Goal: Contribute content: Contribute content

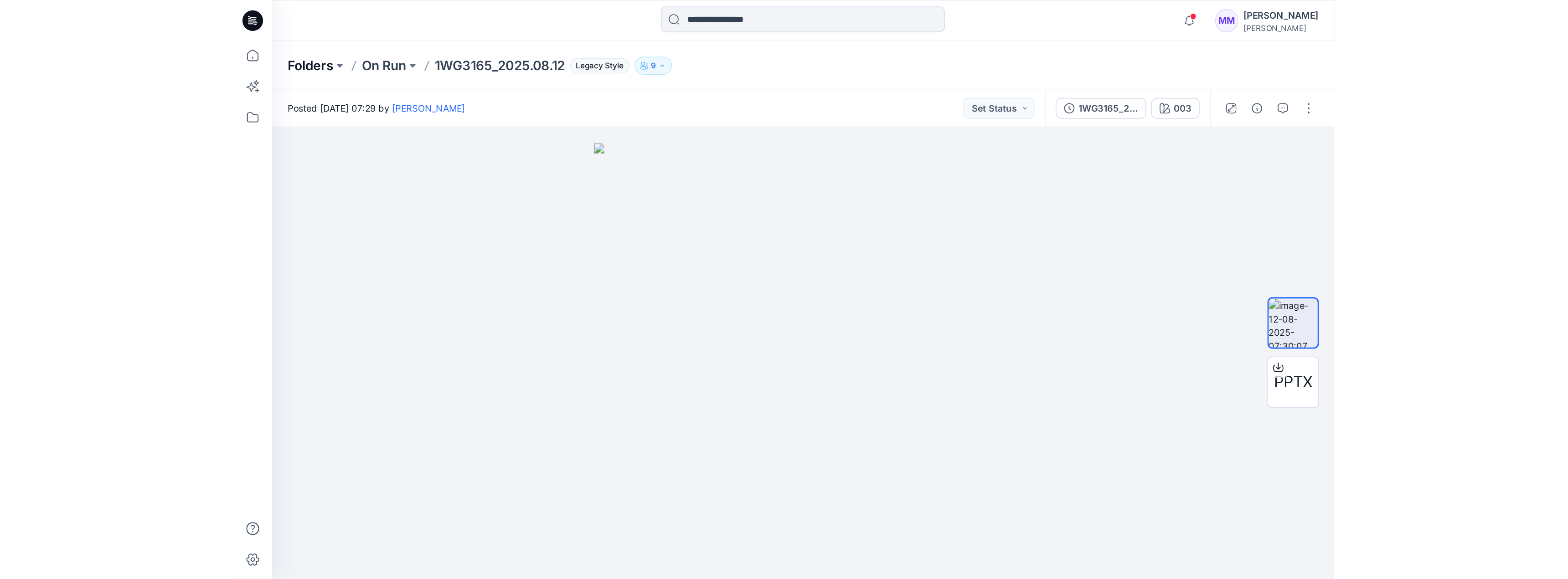
scroll to position [104, 0]
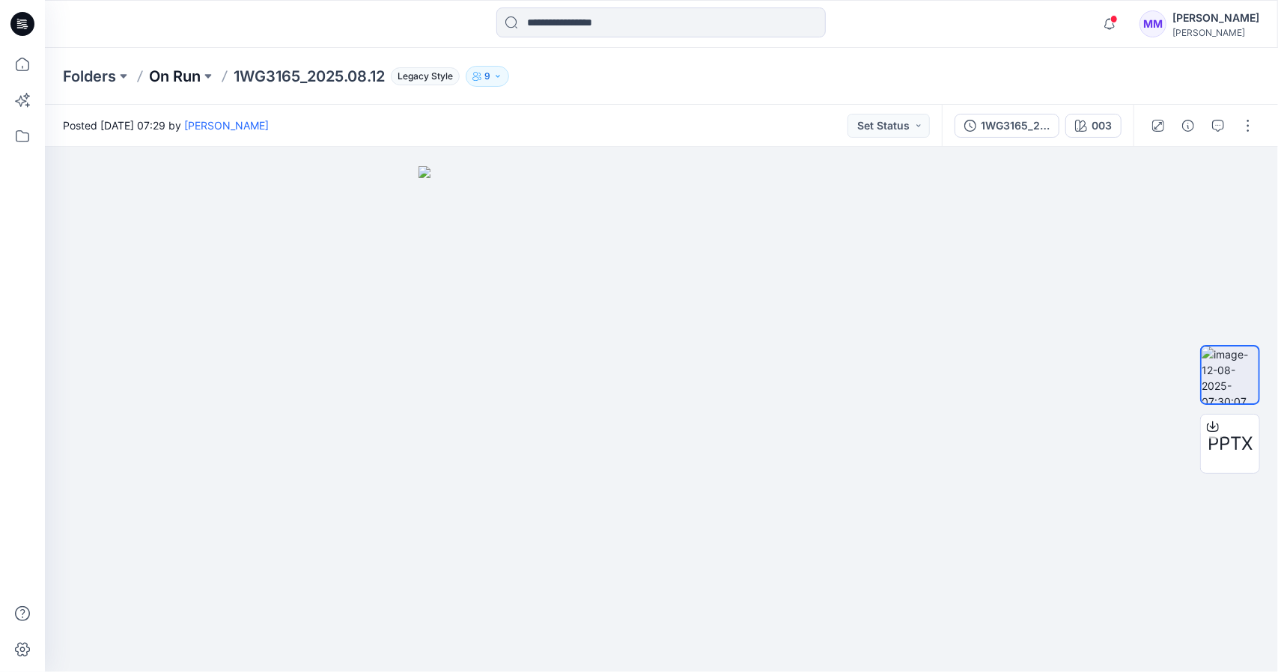
click at [171, 79] on p "On Run" at bounding box center [175, 76] width 52 height 21
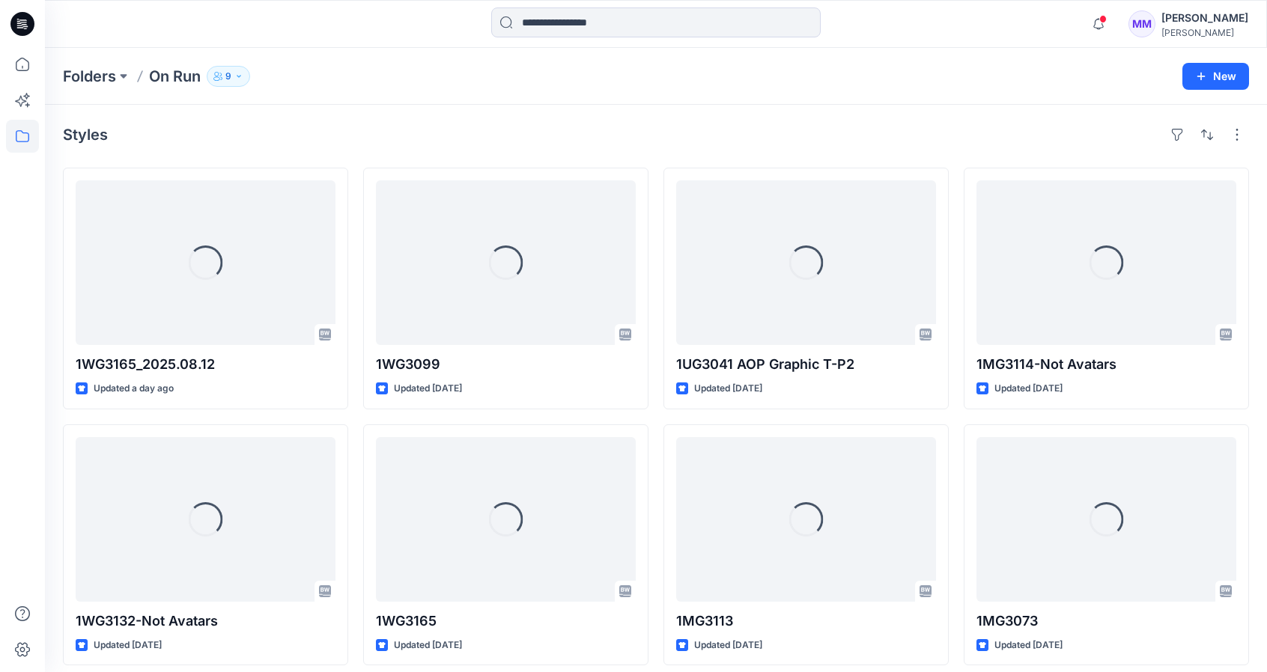
click at [237, 80] on button "9" at bounding box center [228, 76] width 43 height 21
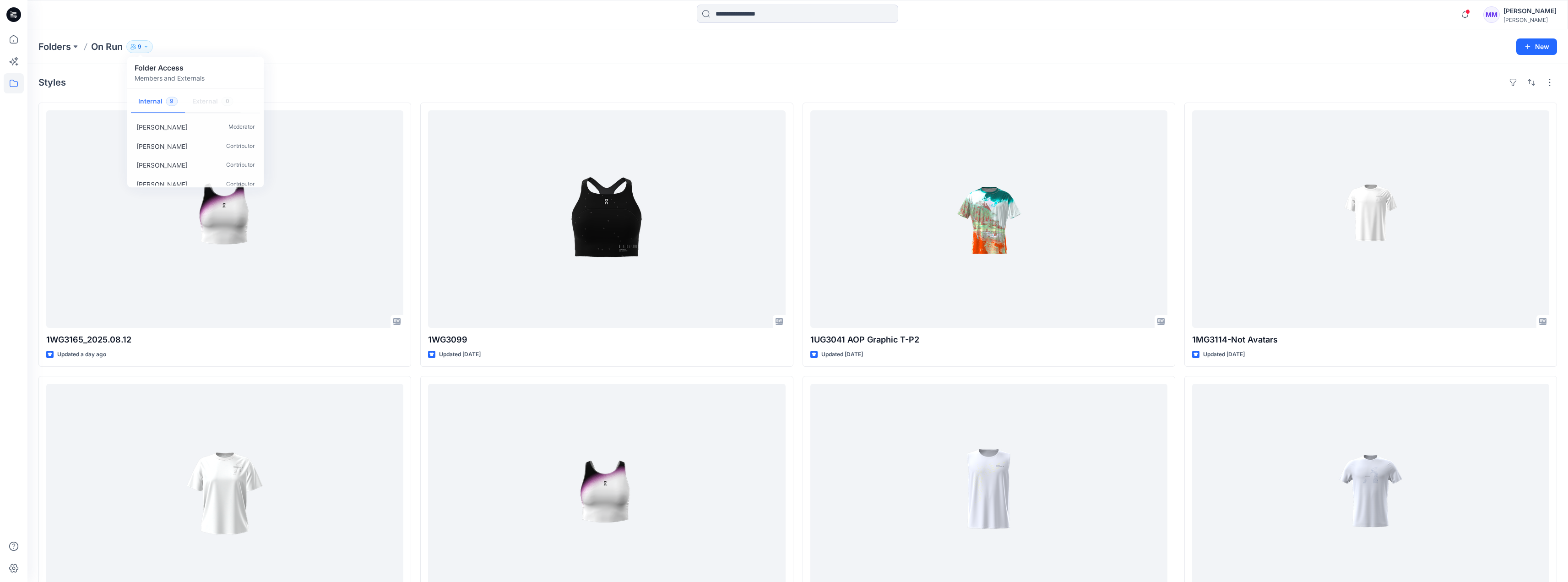
click at [781, 64] on div "Folders On Run 9 Folder Access Members and Externals Internal 9 External 0 Bin …" at bounding box center [798, 46] width 1540 height 35
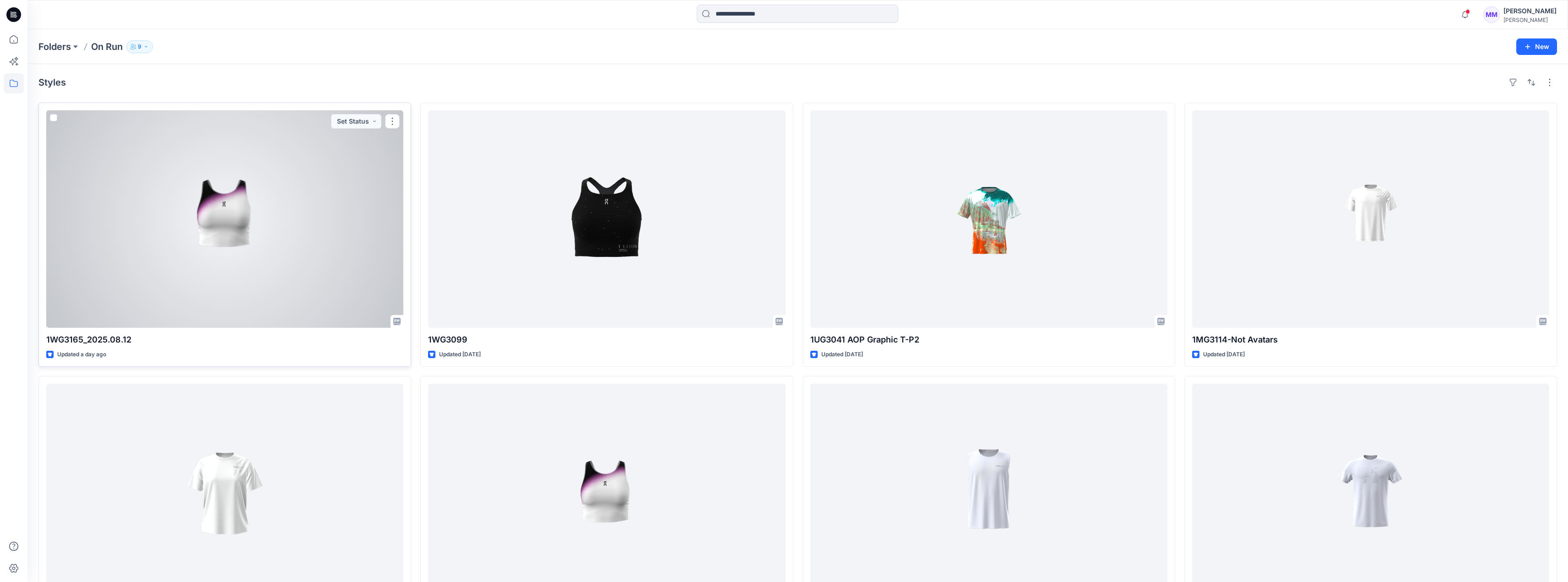
click at [234, 177] on div at bounding box center [225, 219] width 357 height 218
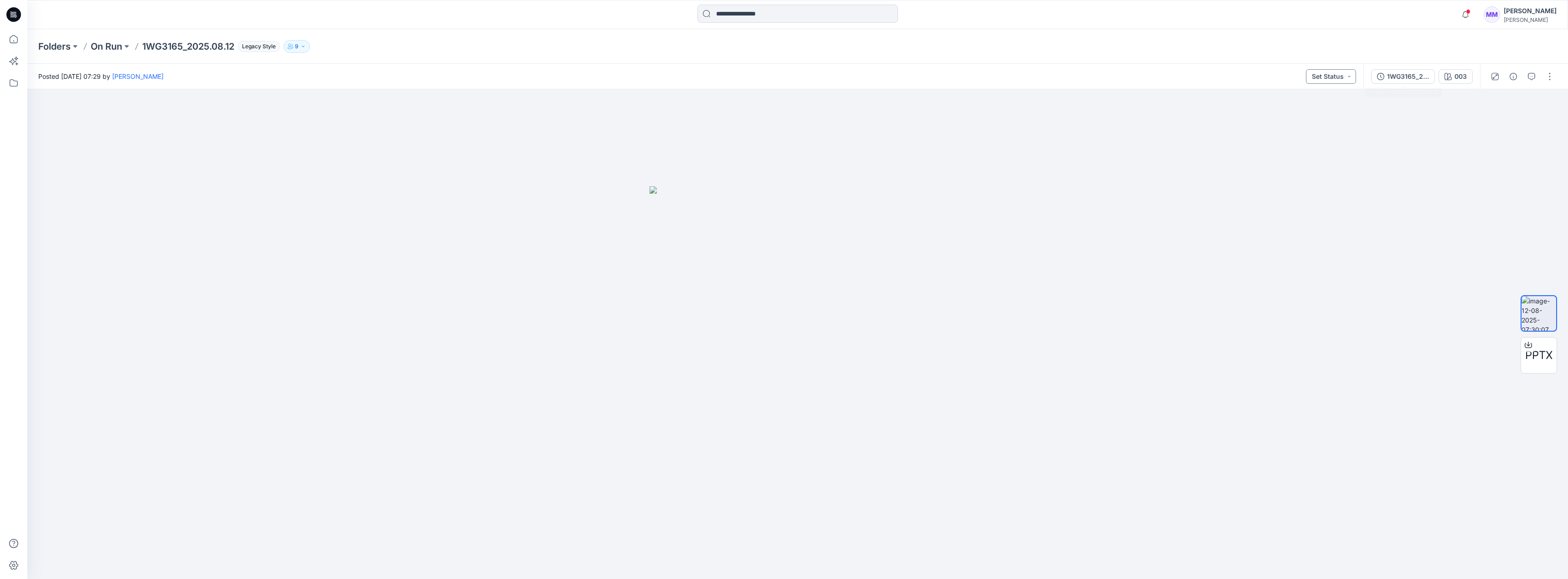
click at [778, 73] on button "Set Status" at bounding box center [1331, 77] width 50 height 15
click at [778, 153] on div "Pending" at bounding box center [1315, 159] width 68 height 13
click at [778, 78] on button "003" at bounding box center [1455, 77] width 34 height 15
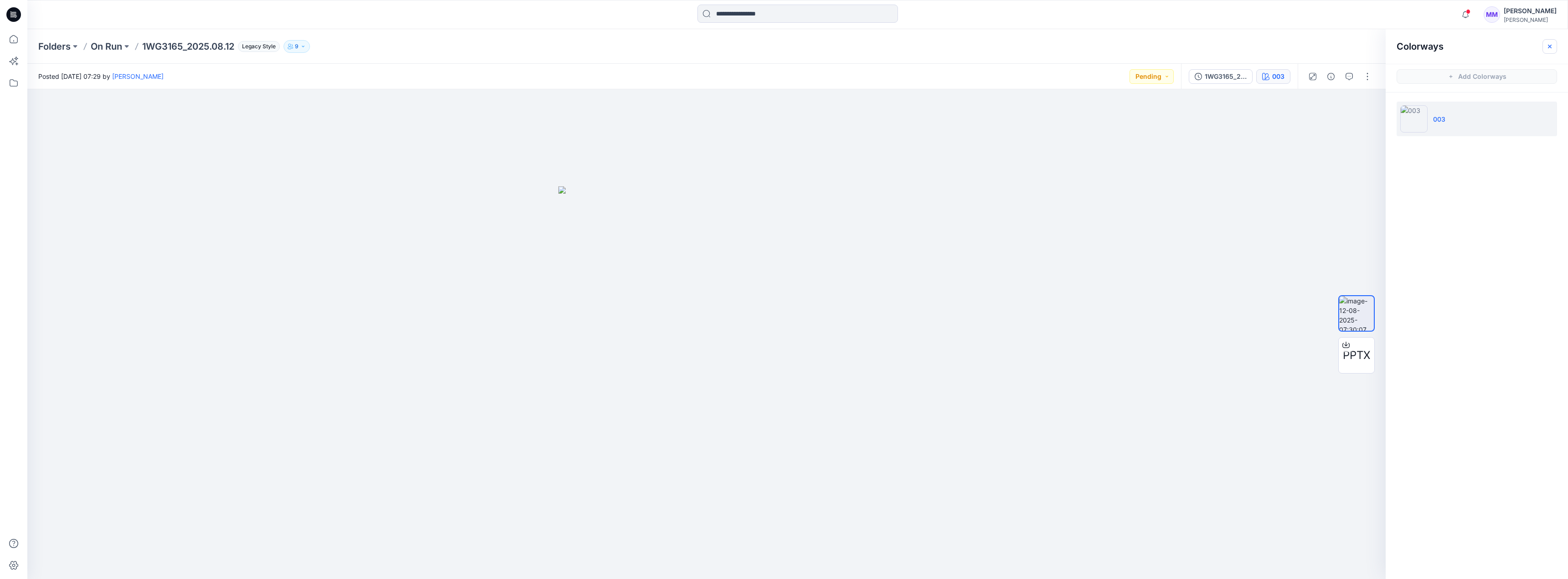
click at [778, 49] on icon "button" at bounding box center [1550, 46] width 7 height 7
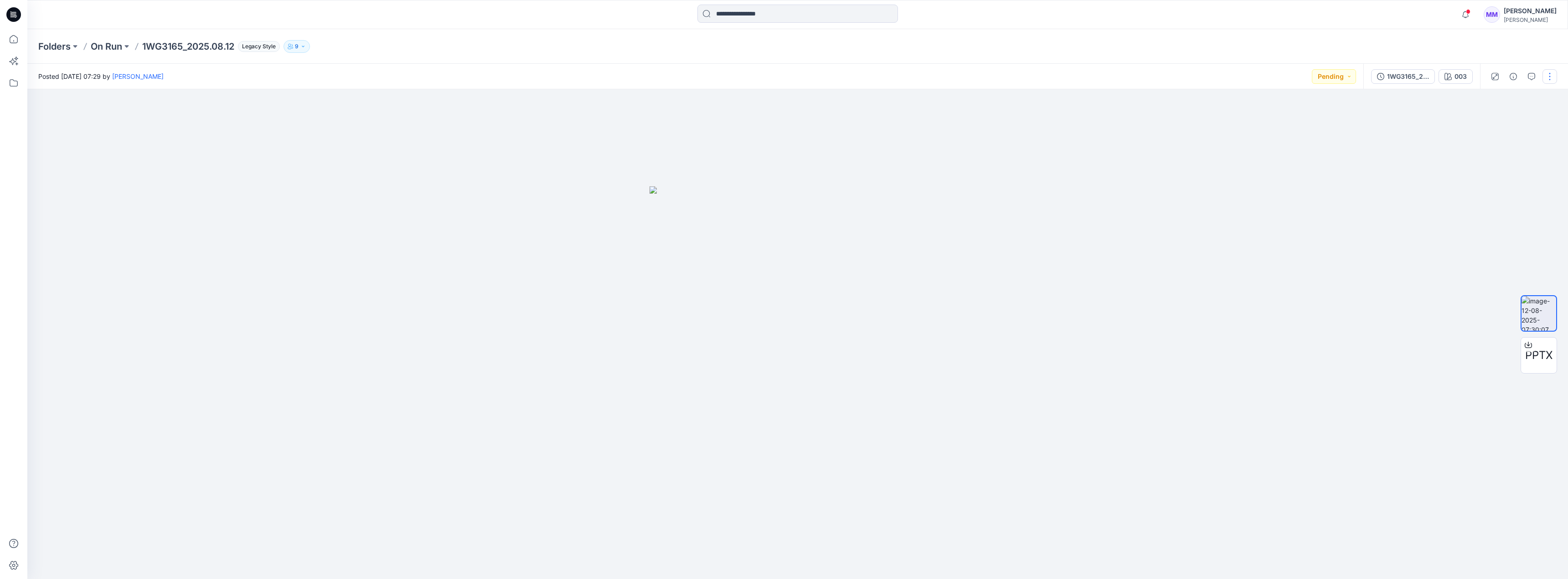
click at [778, 78] on button "button" at bounding box center [1550, 77] width 15 height 15
click at [778, 54] on div "Folders On Run 1WG3165_2025.08.12 Legacy Style 9" at bounding box center [797, 46] width 1541 height 35
click at [778, 77] on div "1WG3165_2025.08.12" at bounding box center [1408, 77] width 42 height 10
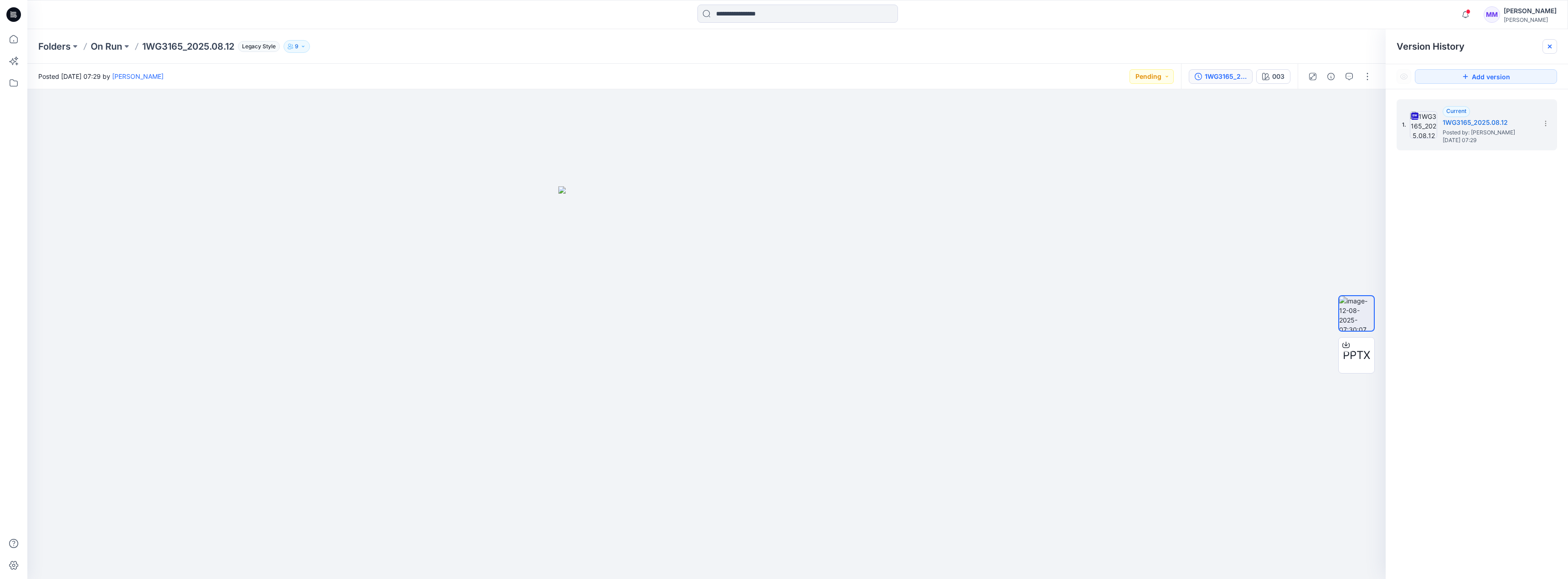
click at [778, 48] on icon at bounding box center [1550, 46] width 4 height 4
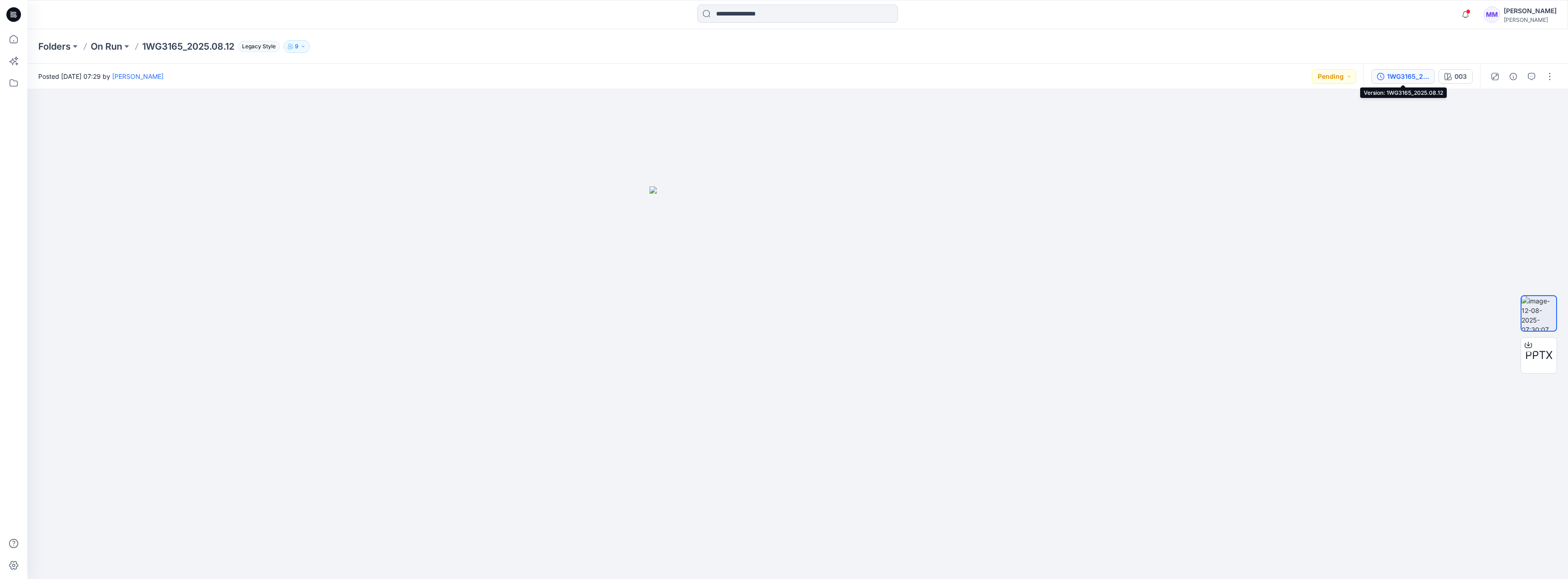
click at [778, 73] on div "1WG3165_2025.08.12" at bounding box center [1408, 77] width 42 height 10
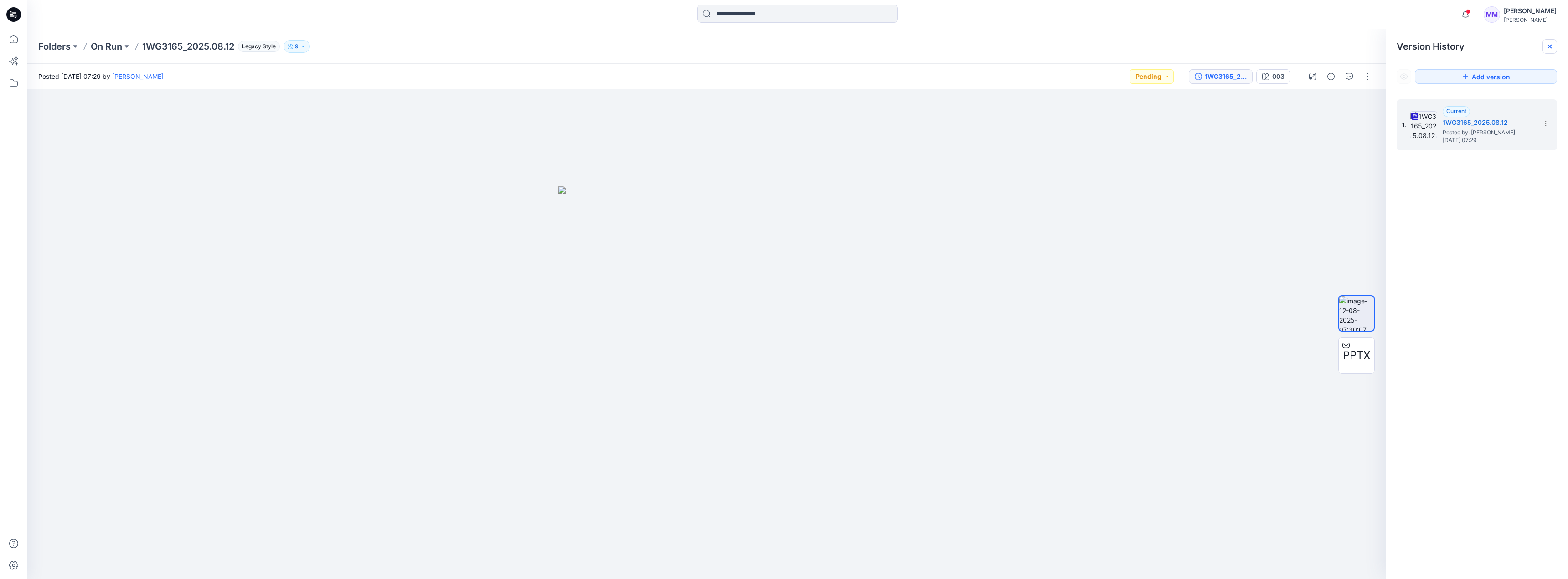
click at [778, 46] on icon at bounding box center [1550, 46] width 4 height 4
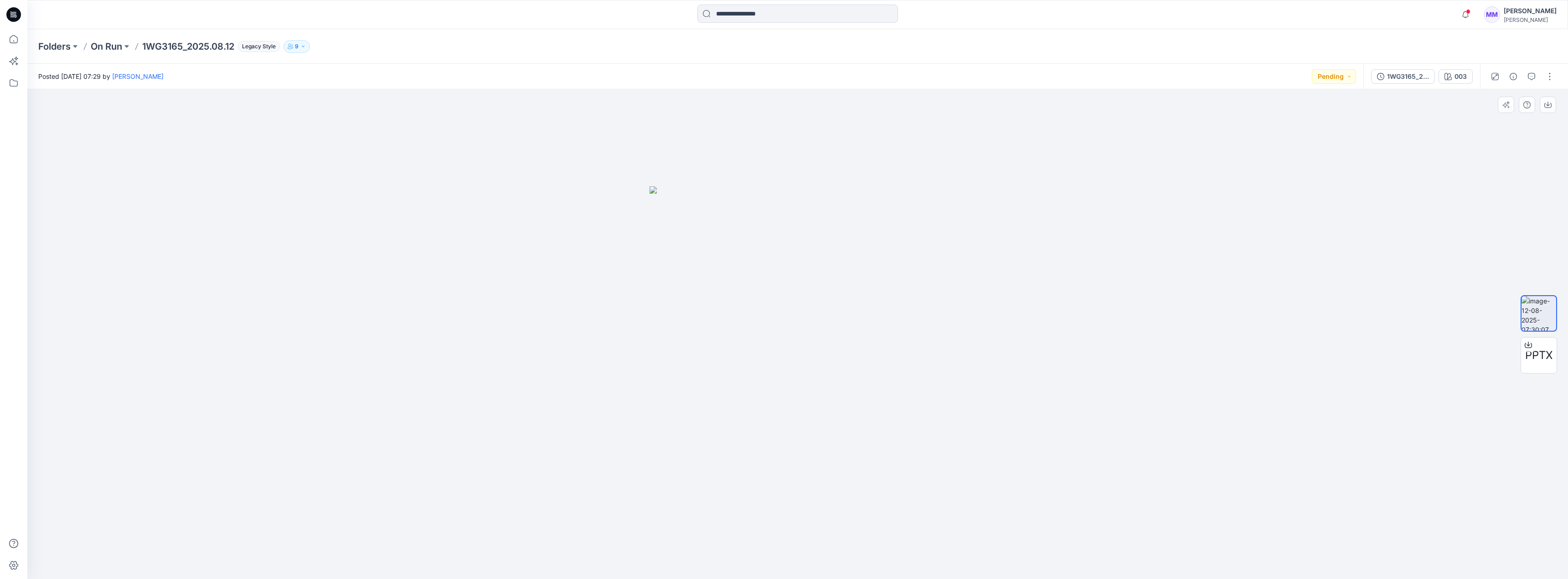
drag, startPoint x: 801, startPoint y: 323, endPoint x: 852, endPoint y: 324, distance: 51.0
click at [778, 324] on img at bounding box center [797, 383] width 296 height 393
drag, startPoint x: 895, startPoint y: 313, endPoint x: 967, endPoint y: 314, distance: 72.0
drag, startPoint x: 813, startPoint y: 307, endPoint x: 860, endPoint y: 310, distance: 47.1
click at [778, 310] on img at bounding box center [797, 383] width 296 height 393
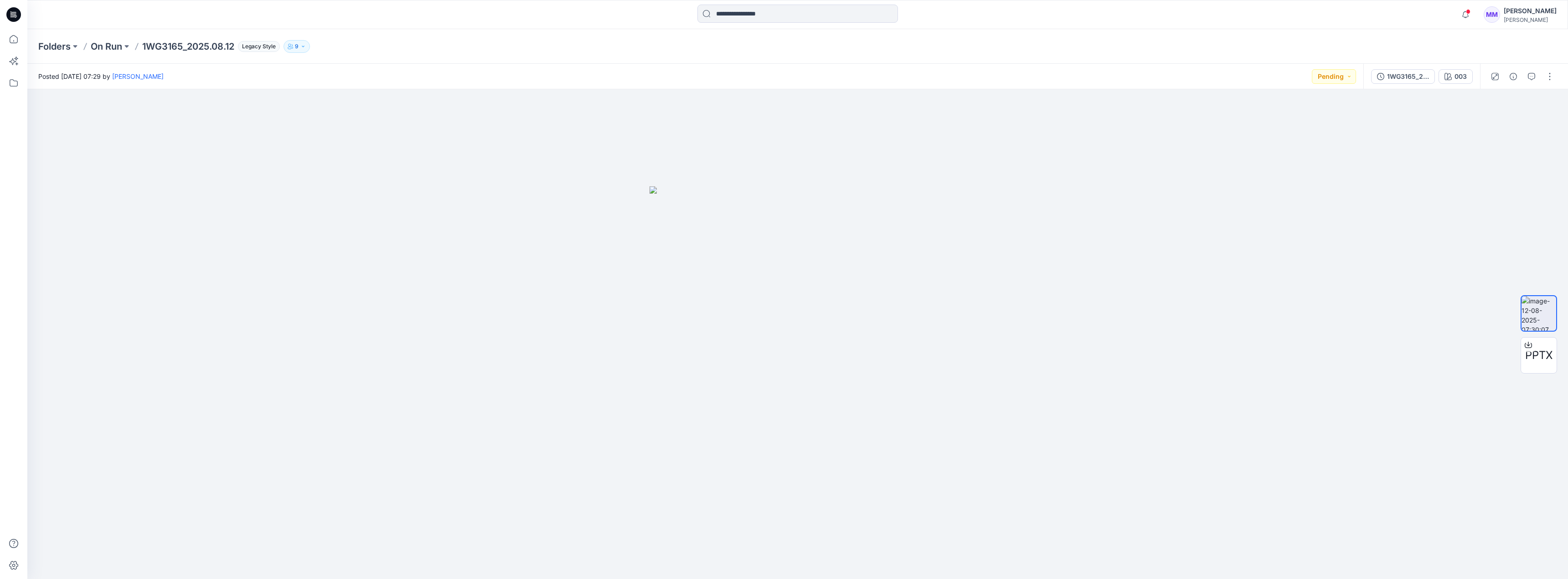
click at [298, 50] on p "9" at bounding box center [296, 46] width 4 height 10
click at [457, 70] on div "Posted [DATE] 07:29 by [PERSON_NAME]" at bounding box center [695, 76] width 1336 height 25
click at [298, 49] on p "9" at bounding box center [296, 46] width 4 height 10
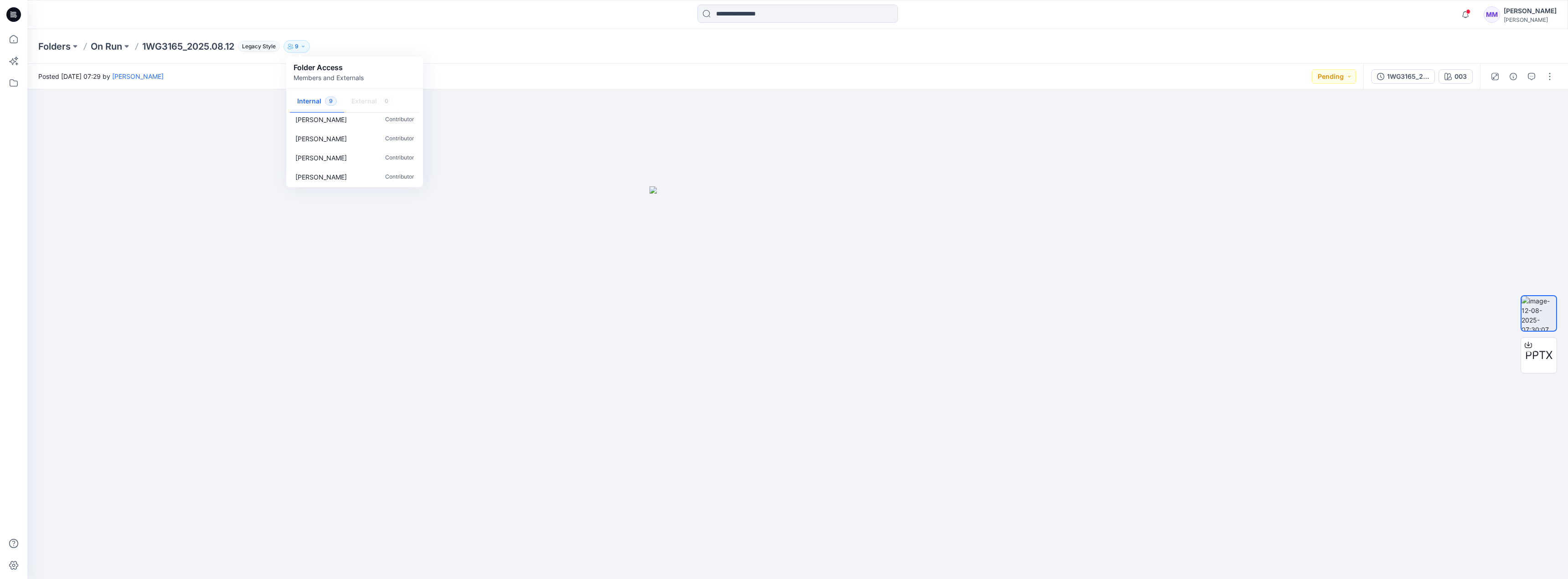
click at [332, 155] on p "[PERSON_NAME]" at bounding box center [321, 158] width 52 height 10
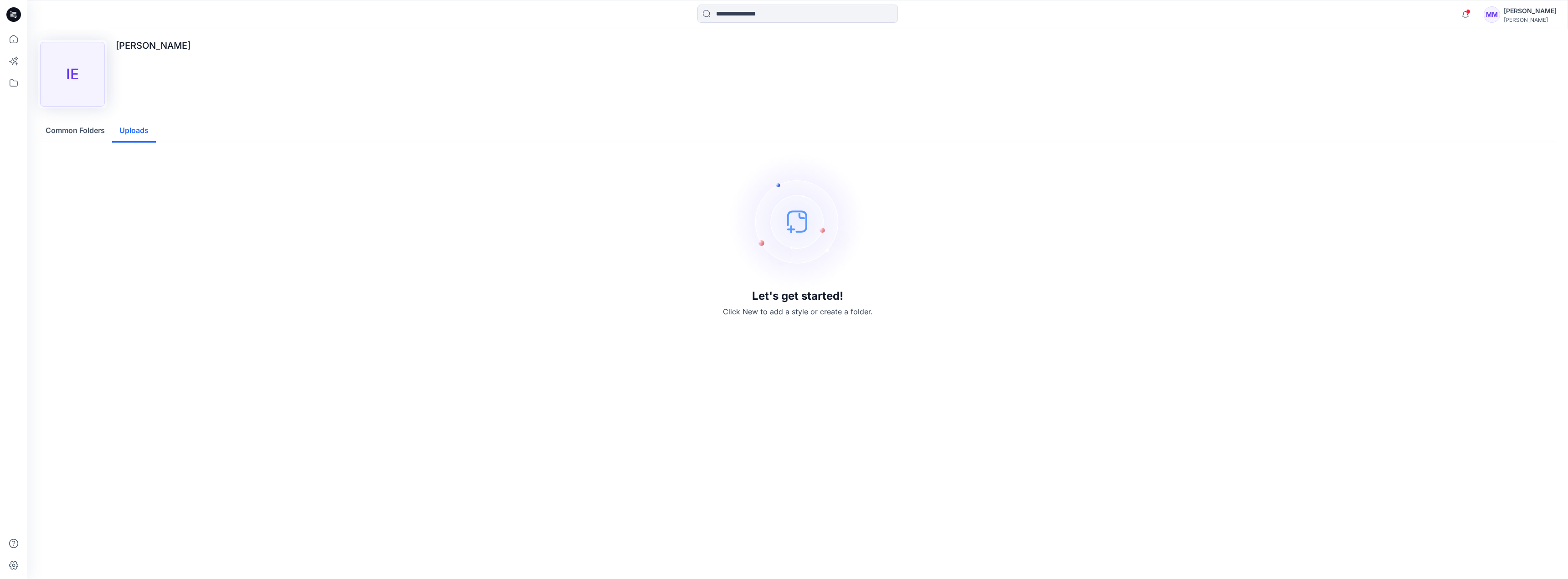
click at [135, 126] on button "Uploads" at bounding box center [134, 131] width 44 height 23
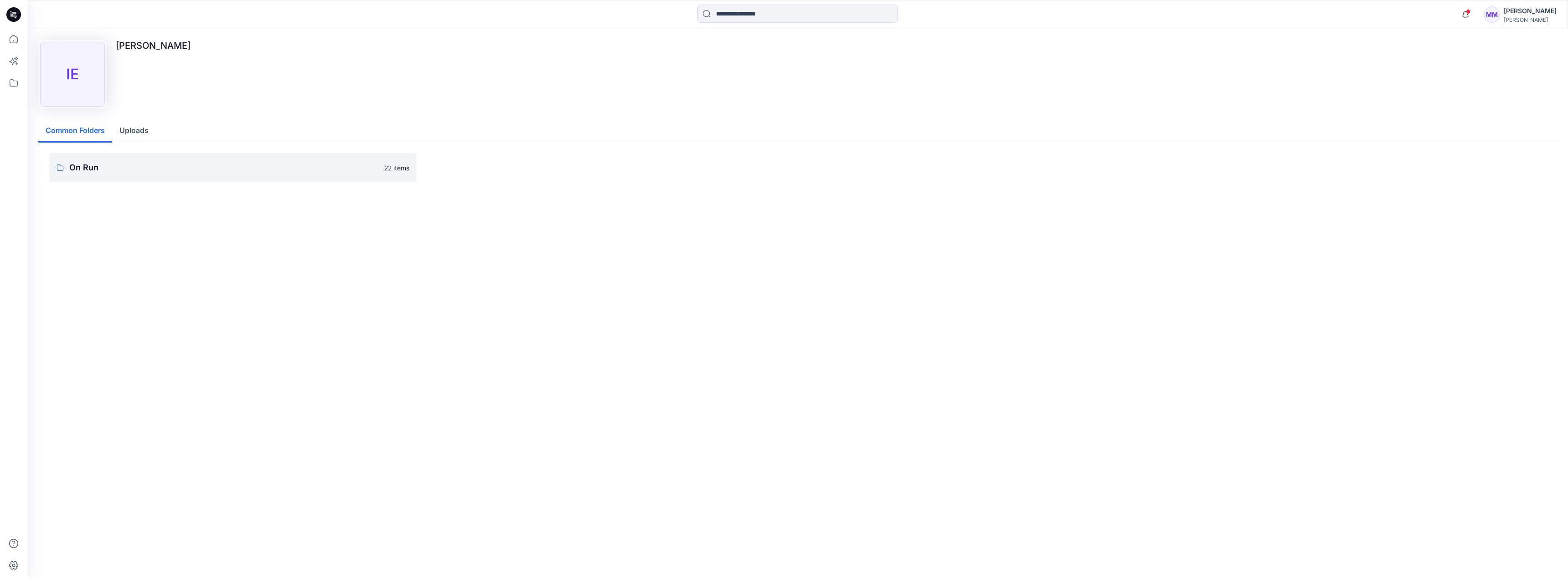
click at [79, 128] on button "Common Folders" at bounding box center [75, 131] width 74 height 23
click at [84, 64] on div "IE" at bounding box center [72, 74] width 65 height 64
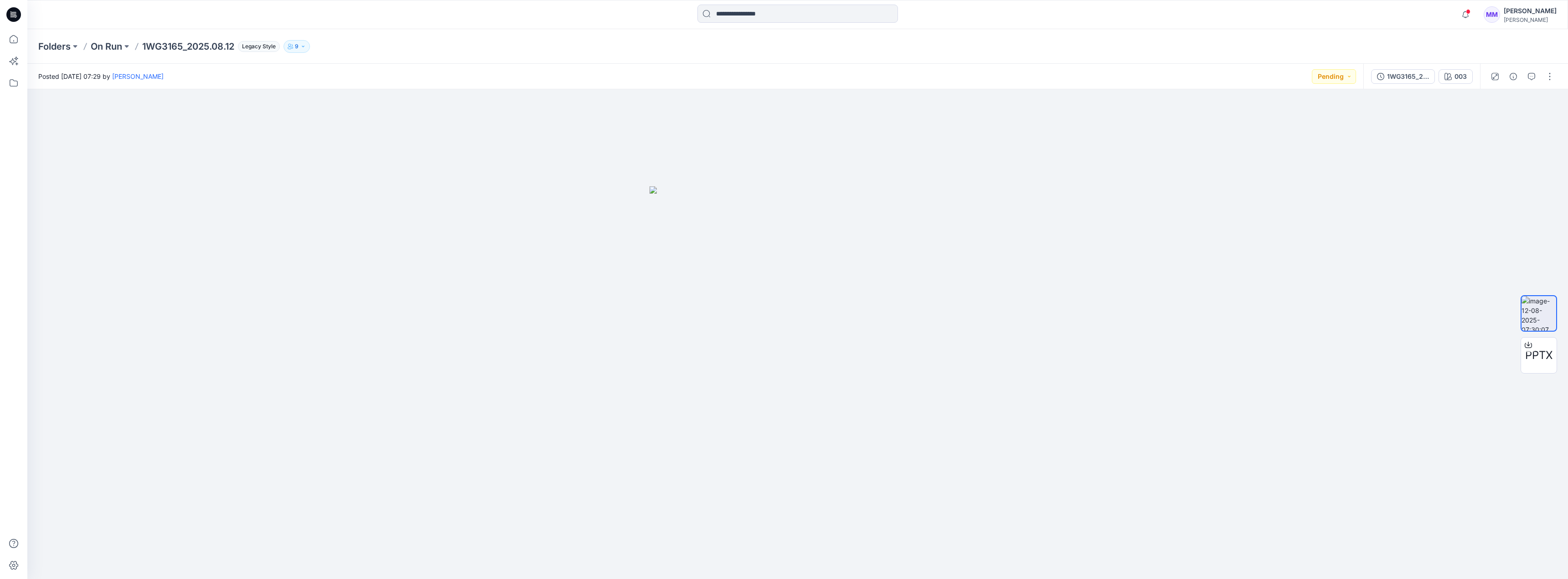
click at [298, 48] on p "9" at bounding box center [296, 46] width 4 height 10
click at [778, 387] on div at bounding box center [797, 334] width 1541 height 490
click at [13, 42] on icon at bounding box center [13, 39] width 20 height 20
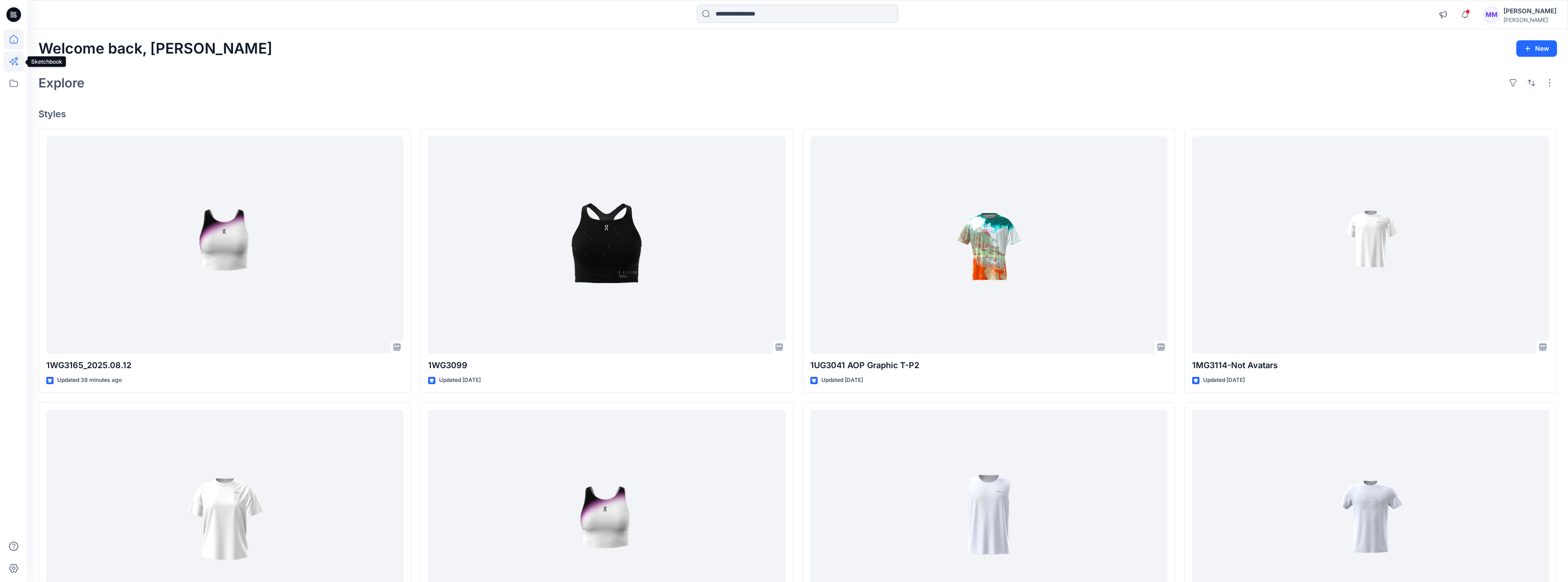
click at [10, 59] on icon at bounding box center [13, 61] width 20 height 20
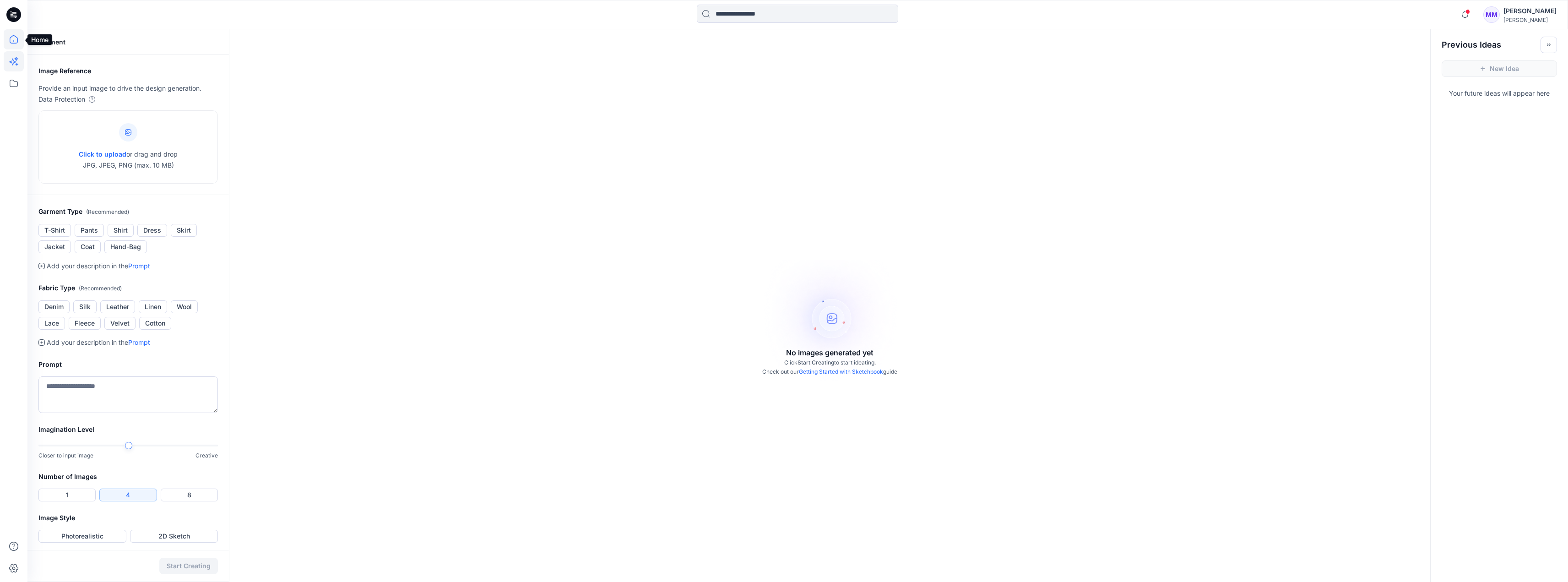
click at [10, 43] on icon at bounding box center [13, 39] width 8 height 8
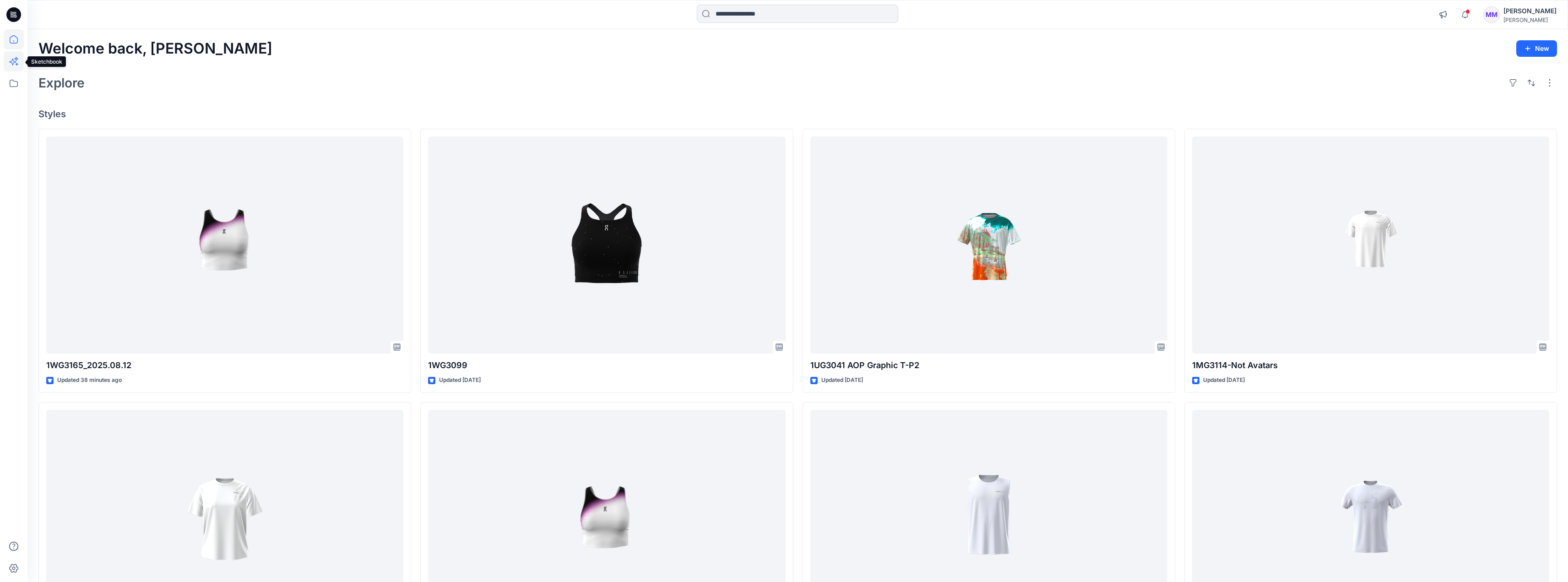
click at [11, 58] on icon at bounding box center [13, 61] width 20 height 20
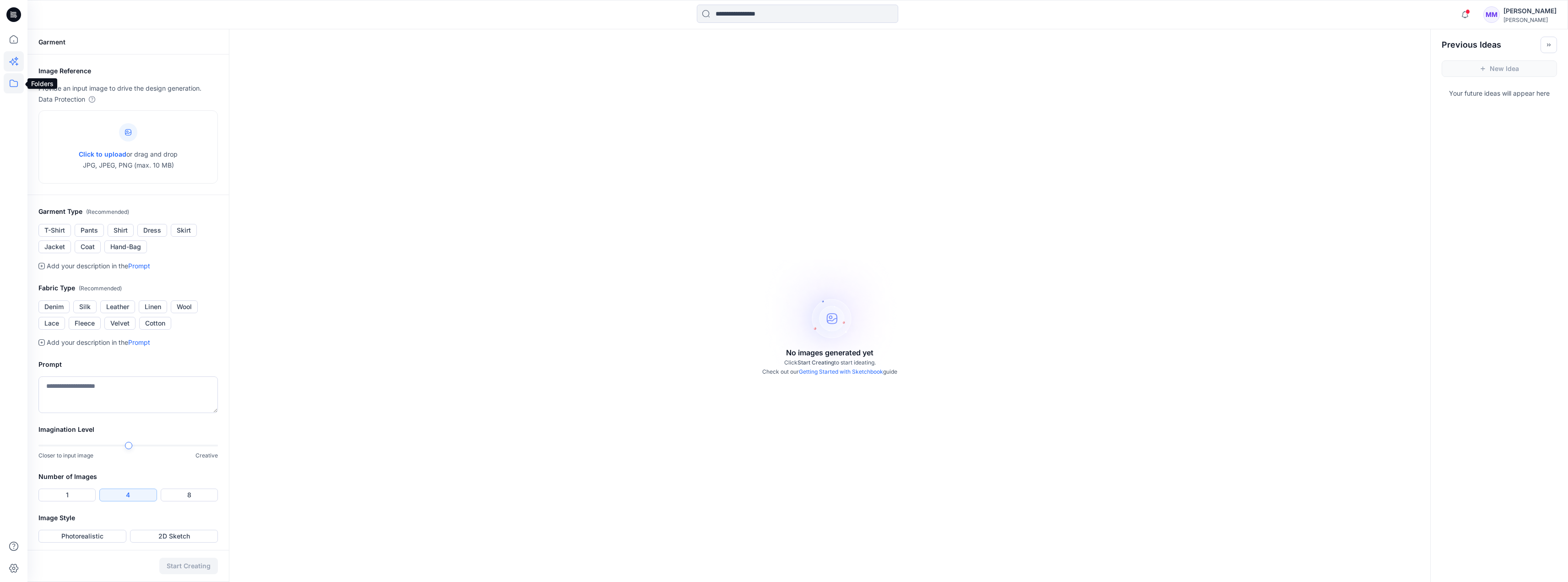
click at [13, 87] on icon at bounding box center [13, 83] width 20 height 20
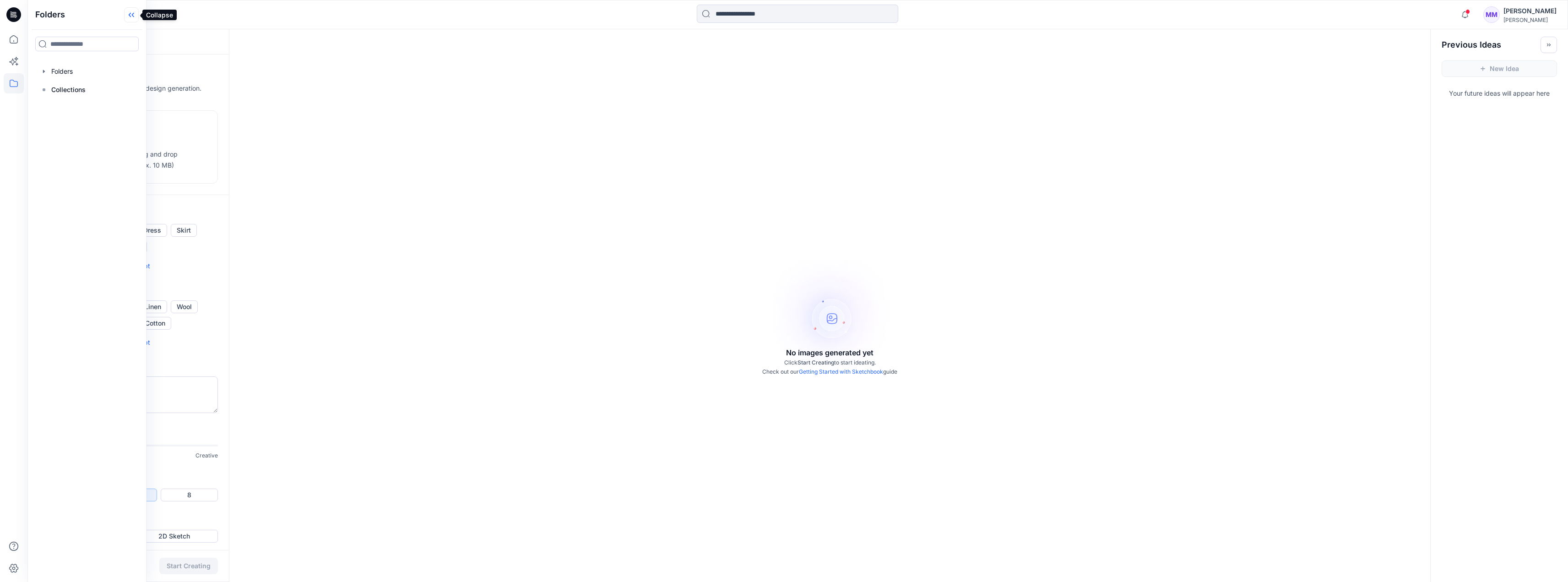
click at [131, 17] on icon at bounding box center [131, 15] width 15 height 15
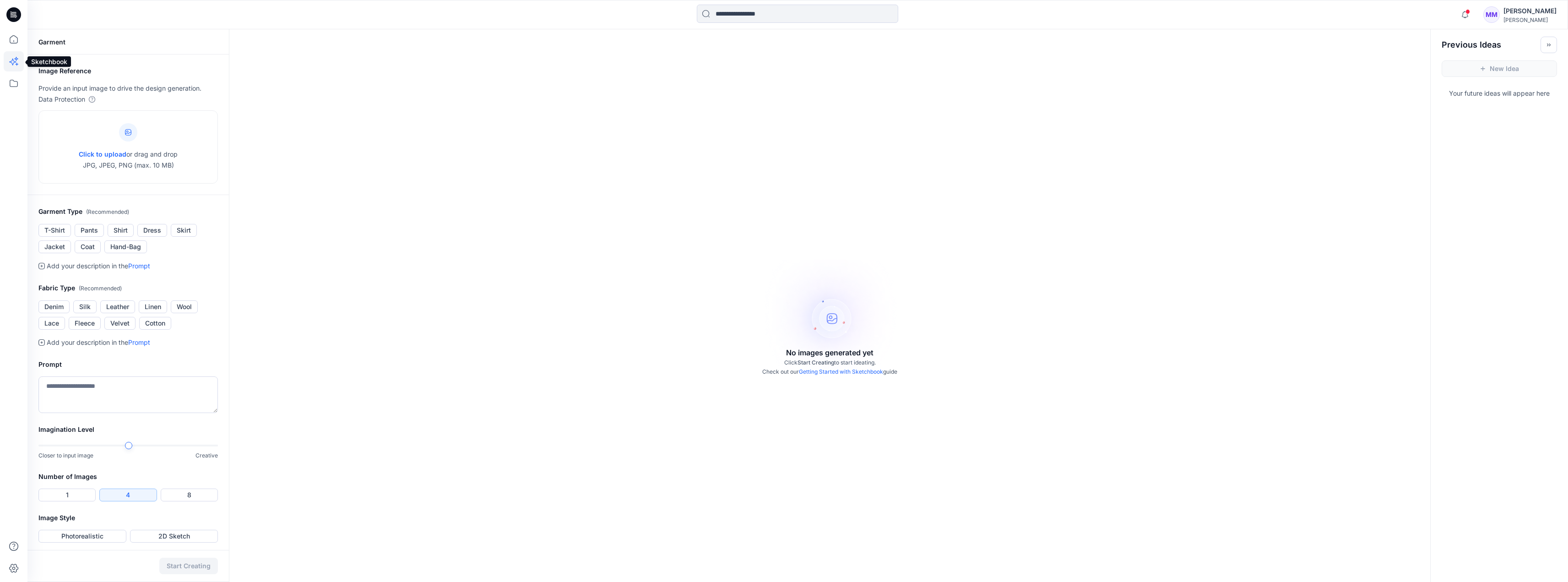
click at [13, 64] on icon at bounding box center [12, 62] width 7 height 7
click at [54, 245] on button "Jacket" at bounding box center [54, 246] width 32 height 13
click at [42, 268] on icon at bounding box center [42, 266] width 6 height 6
click at [114, 307] on button "Leather" at bounding box center [117, 306] width 35 height 13
click at [133, 380] on textarea at bounding box center [128, 395] width 180 height 37
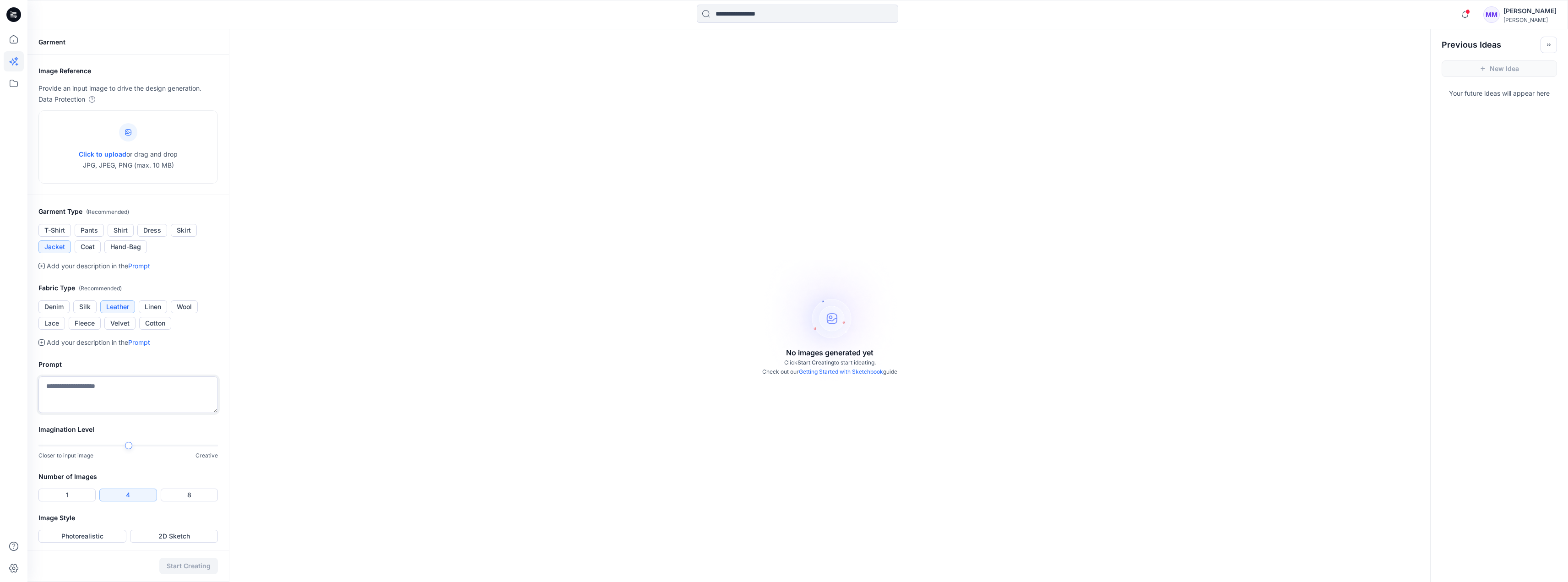
type textarea "*"
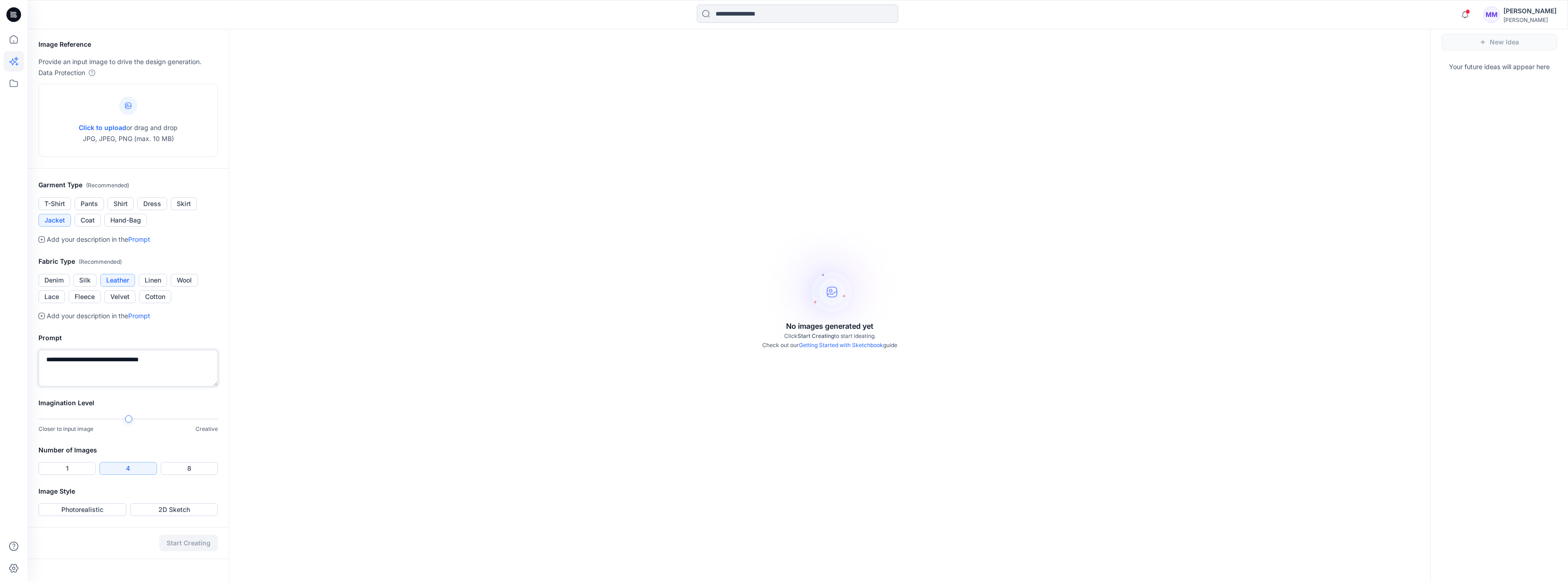
scroll to position [29, 0]
type textarea "**********"
click at [142, 411] on button "2D Sketch" at bounding box center [174, 506] width 88 height 13
click at [101, 411] on button "Photorealistic" at bounding box center [83, 506] width 88 height 13
click at [174, 411] on button "2D Sketch" at bounding box center [174, 506] width 88 height 13
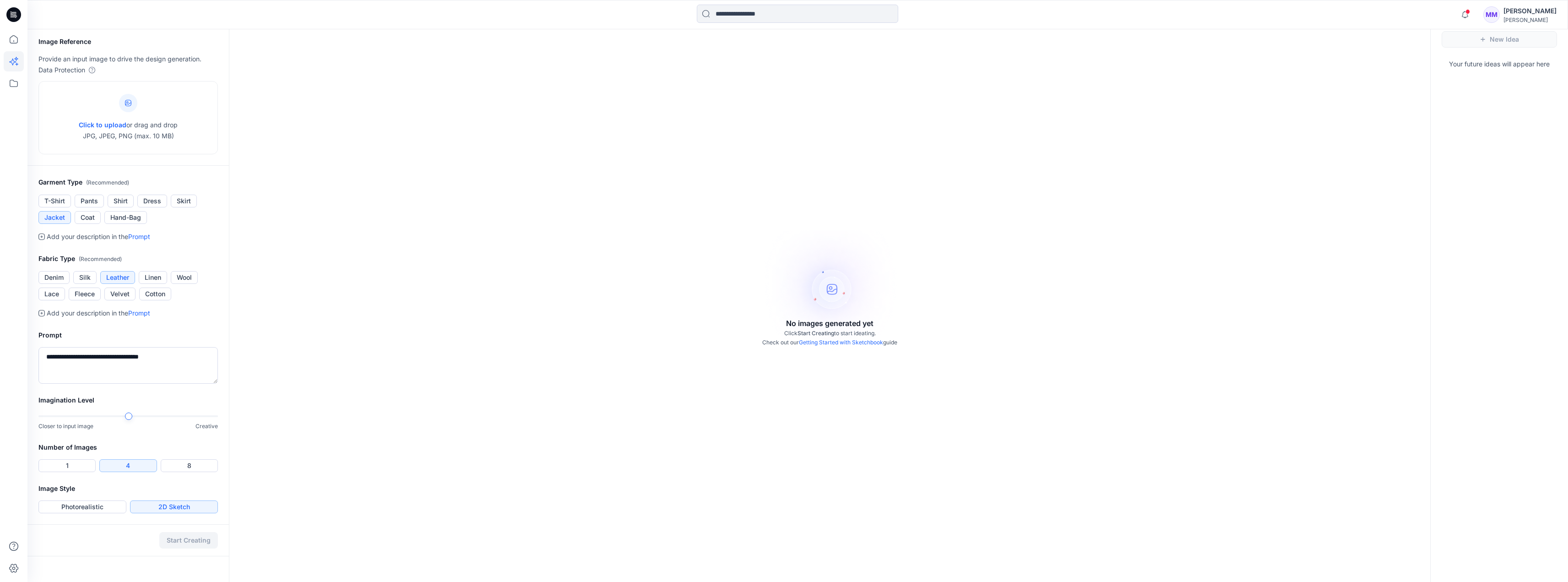
click at [187, 411] on div "Start Creating" at bounding box center [128, 540] width 201 height 32
click at [532, 331] on div "No images generated yet Click Start Creating to start ideating. Check out our G…" at bounding box center [830, 291] width 1201 height 582
click at [105, 123] on span "Click to upload" at bounding box center [103, 125] width 48 height 8
click at [105, 125] on span "Click to upload" at bounding box center [103, 125] width 48 height 8
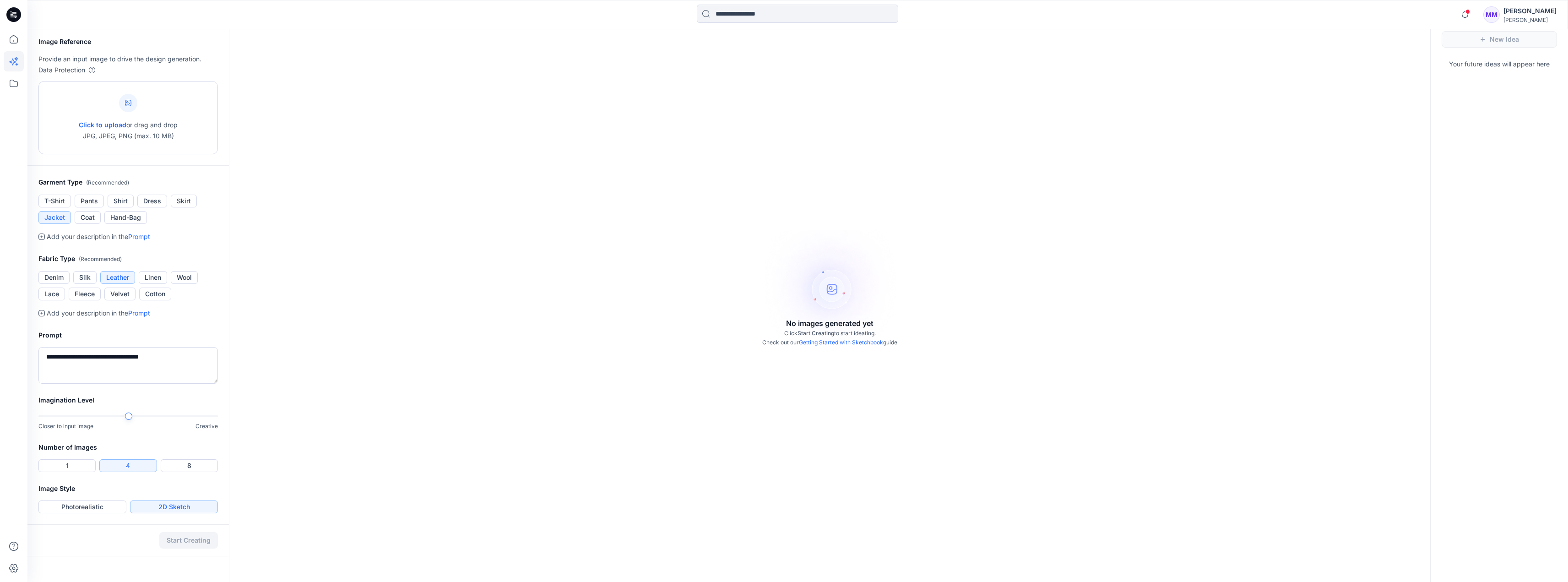
click at [115, 123] on span "Click to upload" at bounding box center [103, 125] width 48 height 8
click at [17, 35] on icon at bounding box center [13, 39] width 20 height 20
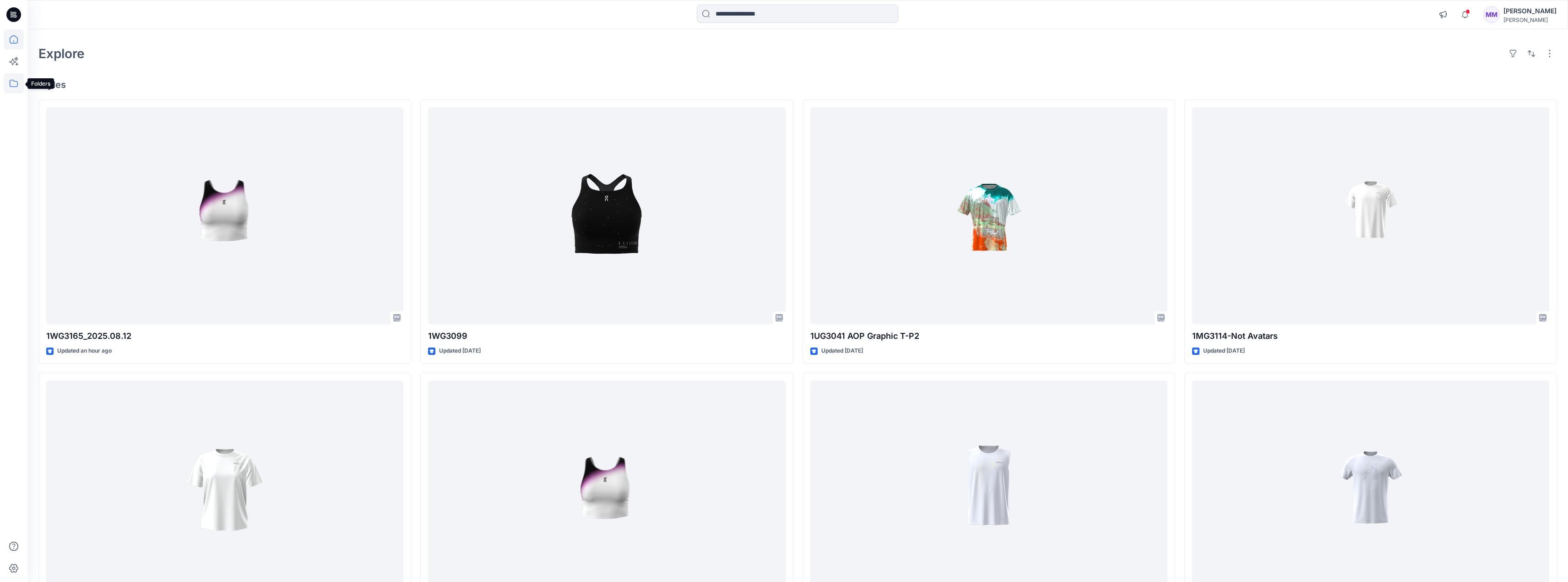
click at [15, 82] on icon at bounding box center [13, 83] width 20 height 20
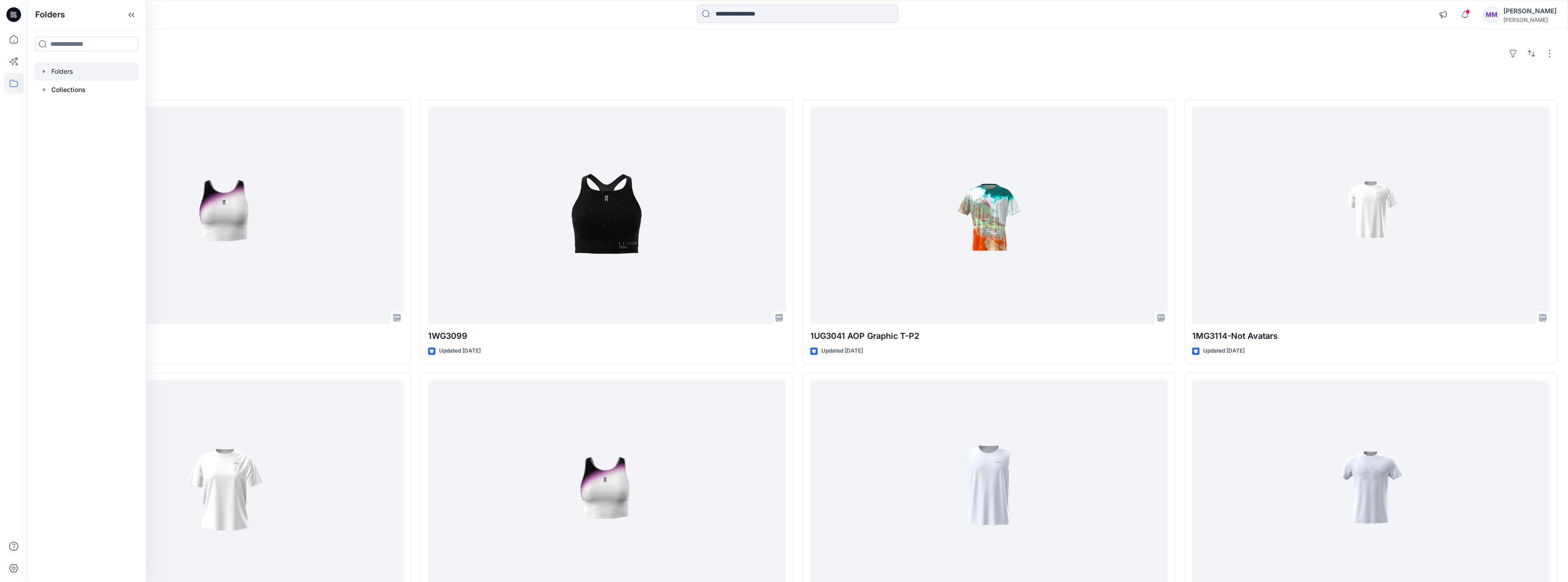
click at [46, 71] on icon "button" at bounding box center [44, 72] width 7 height 7
click at [134, 17] on icon at bounding box center [131, 15] width 15 height 15
